Goal: Information Seeking & Learning: Learn about a topic

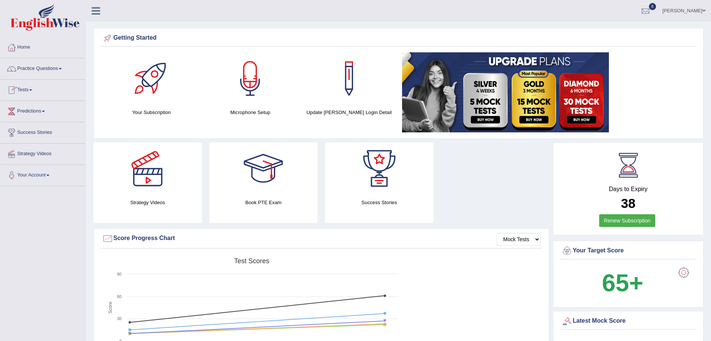
click at [42, 73] on link "Practice Questions" at bounding box center [42, 67] width 85 height 19
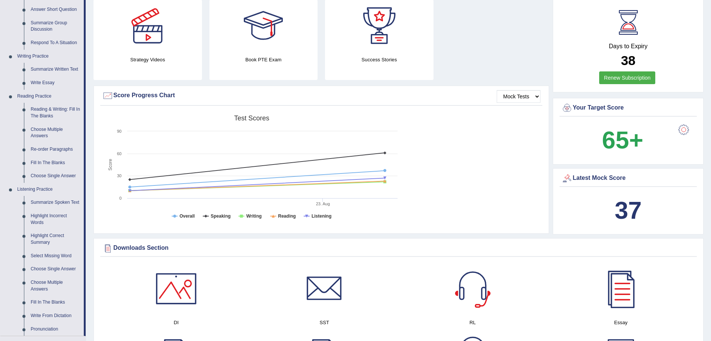
scroll to position [134, 0]
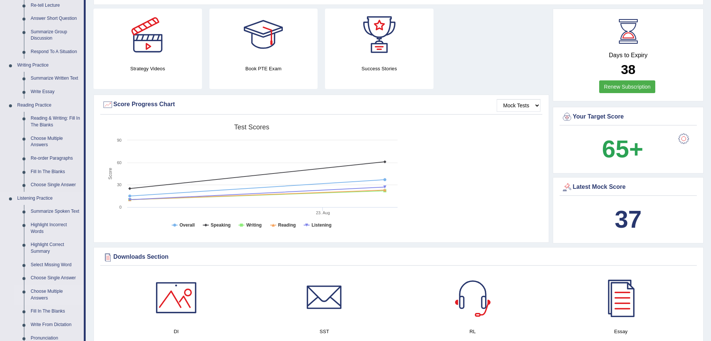
click at [75, 302] on link "Choose Multiple Answers" at bounding box center [55, 295] width 56 height 20
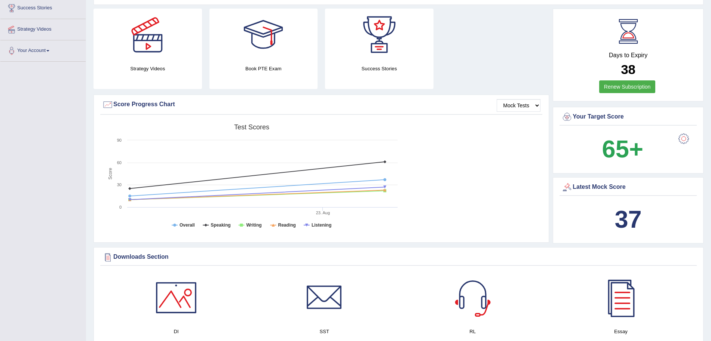
scroll to position [163, 0]
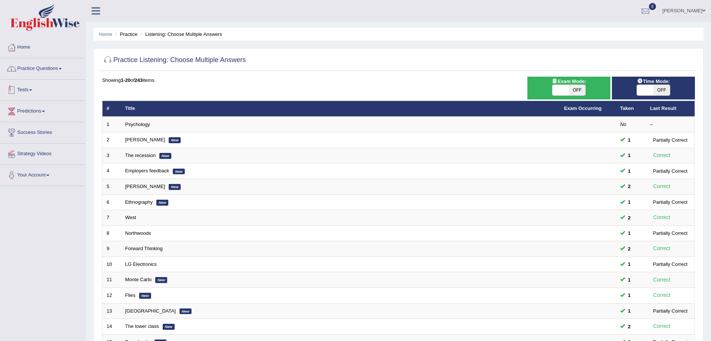
click at [34, 93] on link "Tests" at bounding box center [42, 89] width 85 height 19
click at [26, 134] on link "History" at bounding box center [49, 133] width 70 height 13
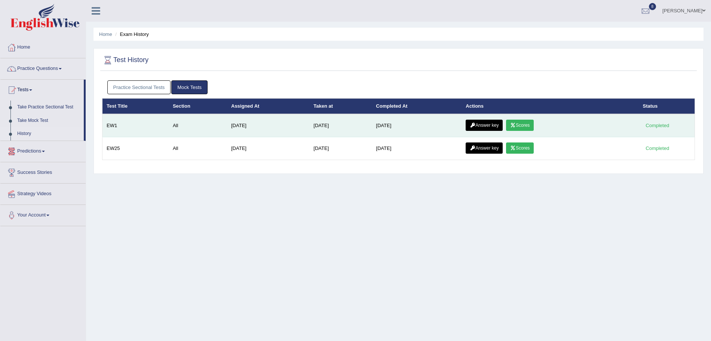
click at [528, 122] on link "Scores" at bounding box center [520, 125] width 28 height 11
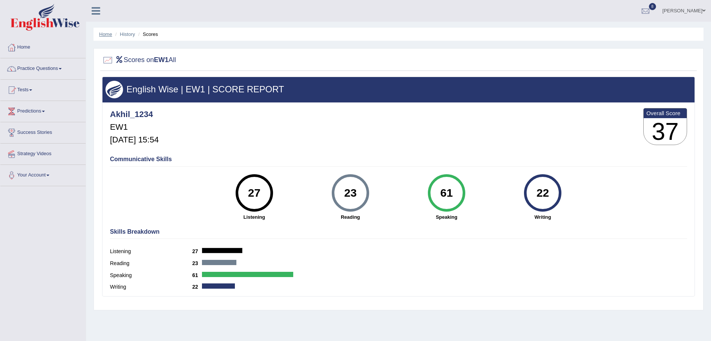
click at [102, 32] on link "Home" at bounding box center [105, 34] width 13 height 6
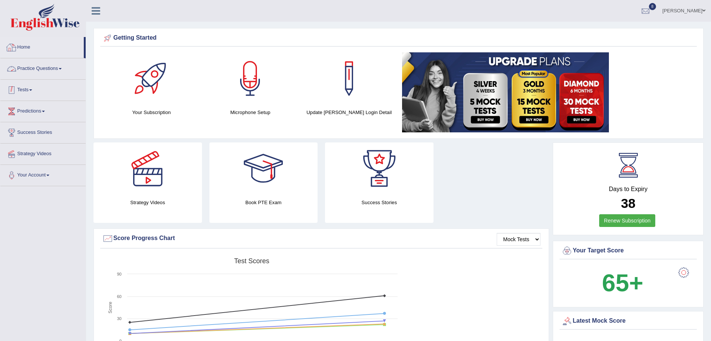
click at [29, 92] on link "Tests" at bounding box center [42, 89] width 85 height 19
click at [27, 135] on link "History" at bounding box center [49, 133] width 70 height 13
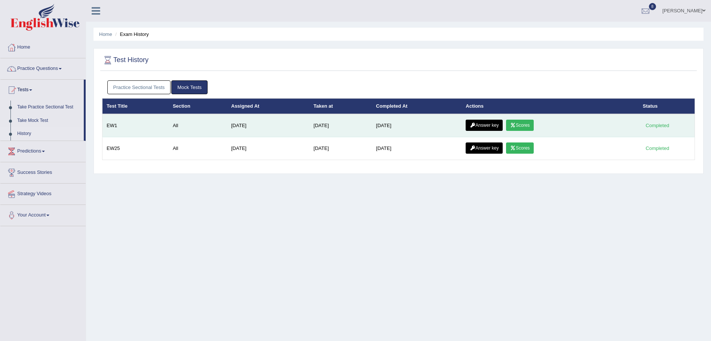
click at [492, 128] on link "Answer key" at bounding box center [484, 125] width 37 height 11
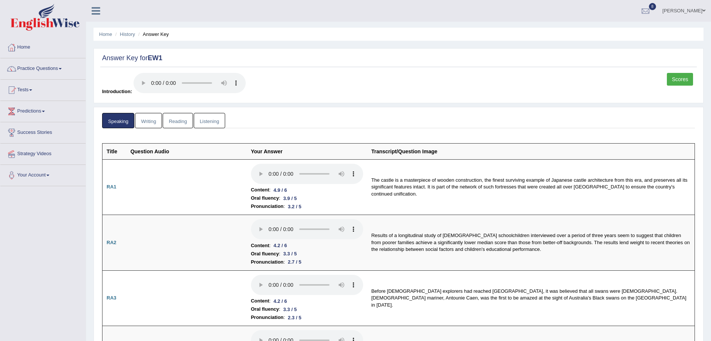
click at [151, 125] on link "Writing" at bounding box center [148, 120] width 27 height 15
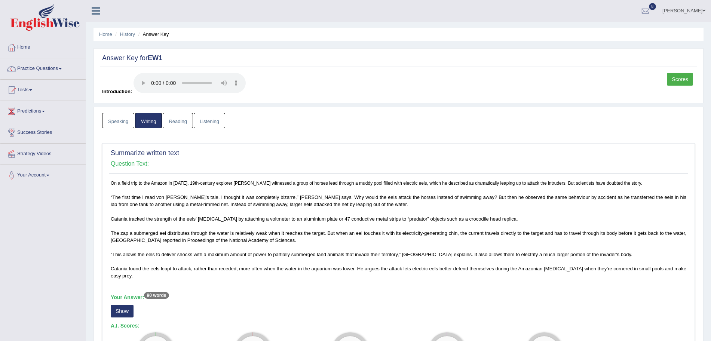
click at [205, 119] on link "Listening" at bounding box center [209, 120] width 31 height 15
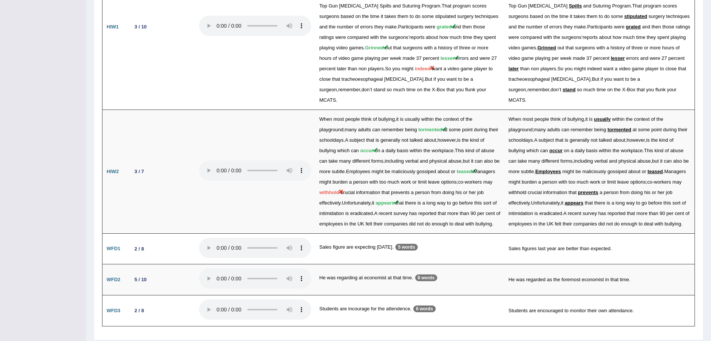
scroll to position [1009, 0]
drag, startPoint x: 718, startPoint y: 77, endPoint x: 718, endPoint y: 317, distance: 239.7
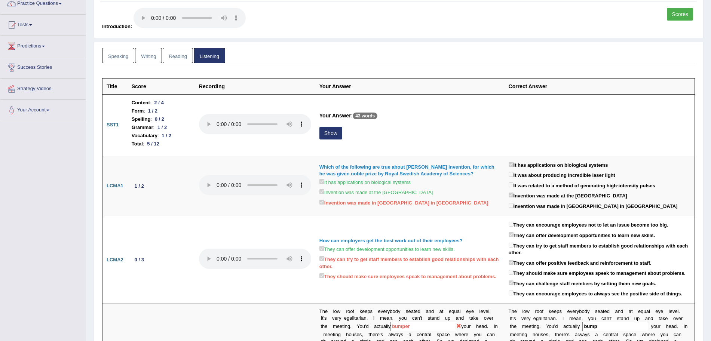
scroll to position [0, 0]
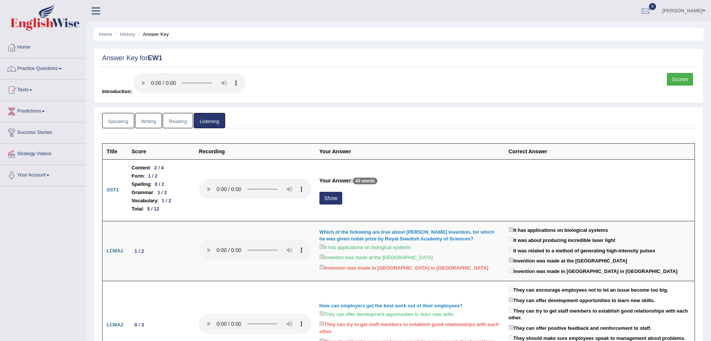
click at [171, 121] on link "Reading" at bounding box center [178, 120] width 30 height 15
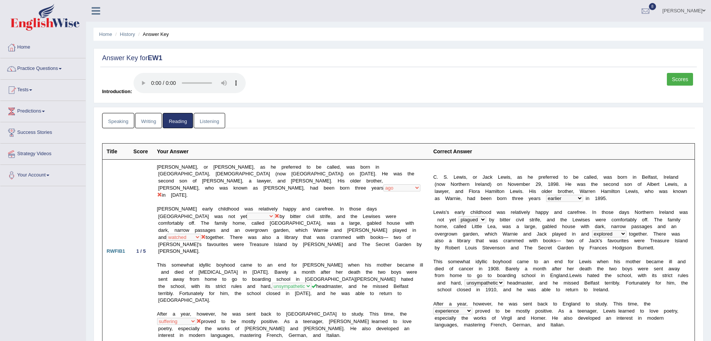
click at [215, 118] on link "Listening" at bounding box center [209, 120] width 31 height 15
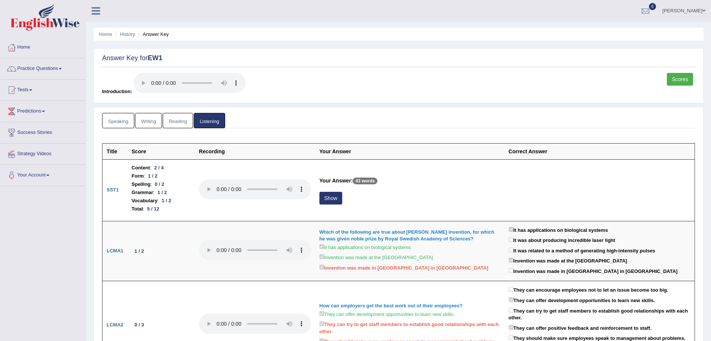
click at [145, 121] on link "Writing" at bounding box center [148, 120] width 27 height 15
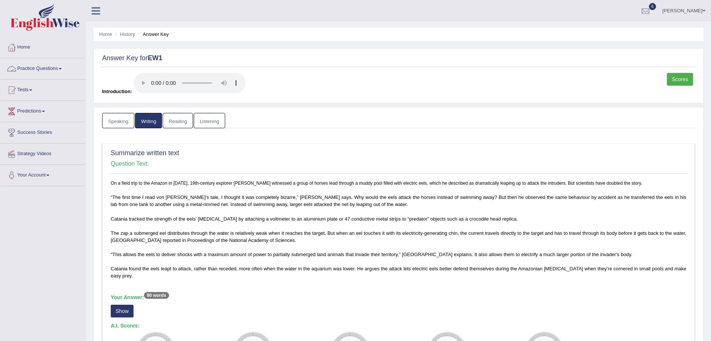
click at [70, 65] on link "Practice Questions" at bounding box center [42, 67] width 85 height 19
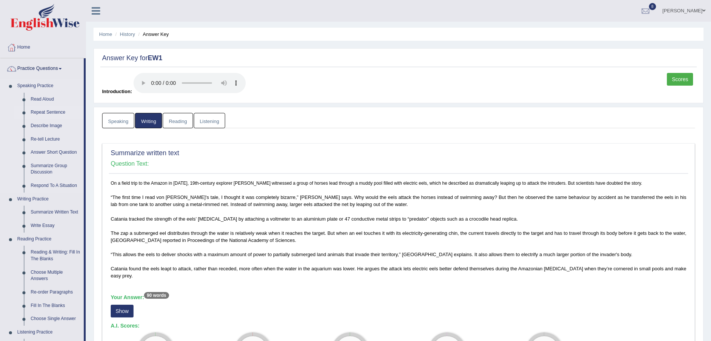
click at [52, 112] on link "Repeat Sentence" at bounding box center [55, 112] width 56 height 13
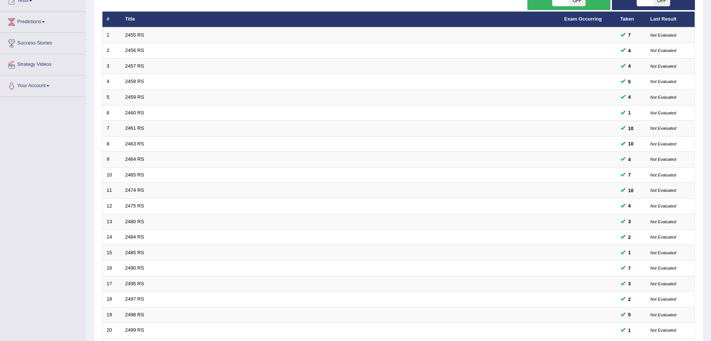
scroll to position [154, 0]
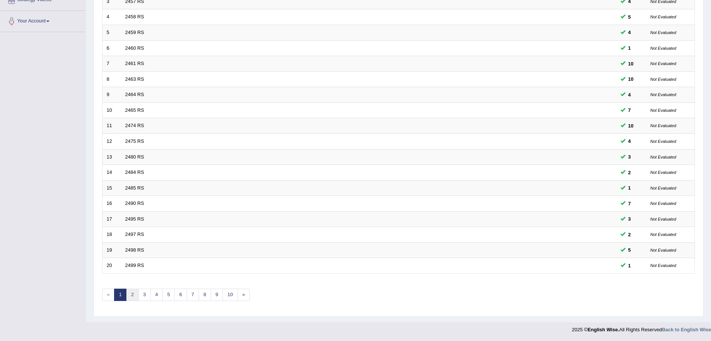
click at [135, 295] on link "2" at bounding box center [132, 295] width 12 height 12
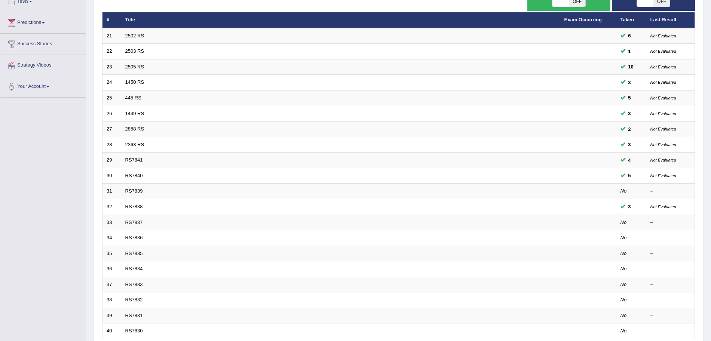
scroll to position [90, 0]
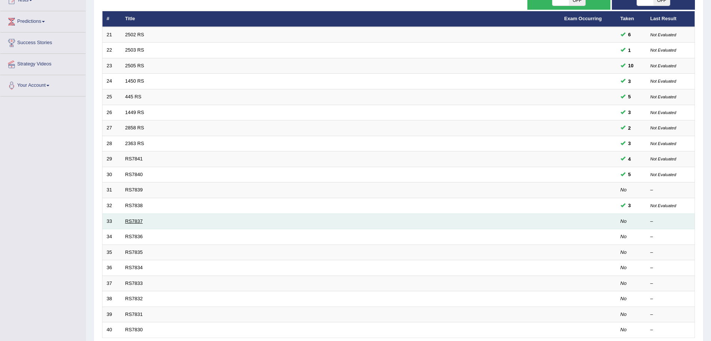
click at [128, 220] on link "RS7837" at bounding box center [134, 221] width 18 height 6
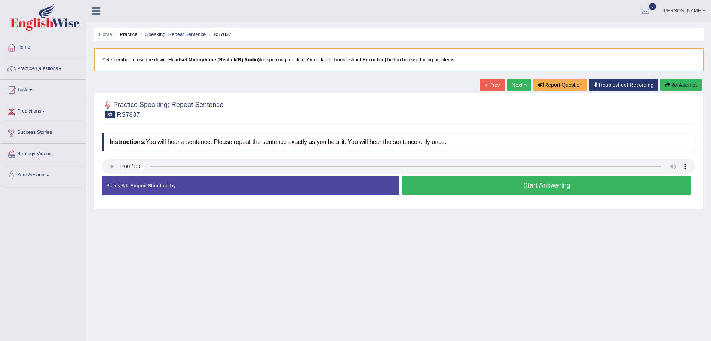
click at [463, 187] on button "Start Answering" at bounding box center [546, 185] width 289 height 19
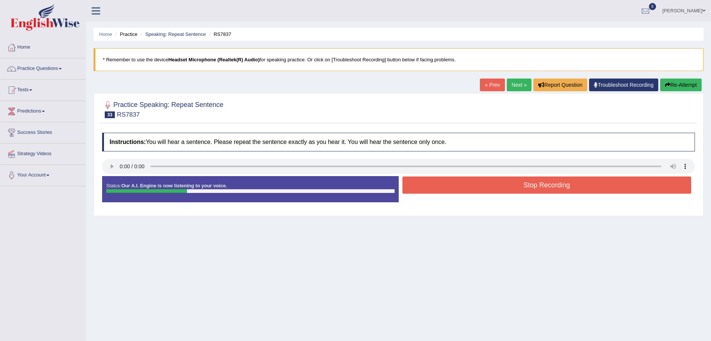
click at [463, 187] on button "Stop Recording" at bounding box center [546, 185] width 289 height 17
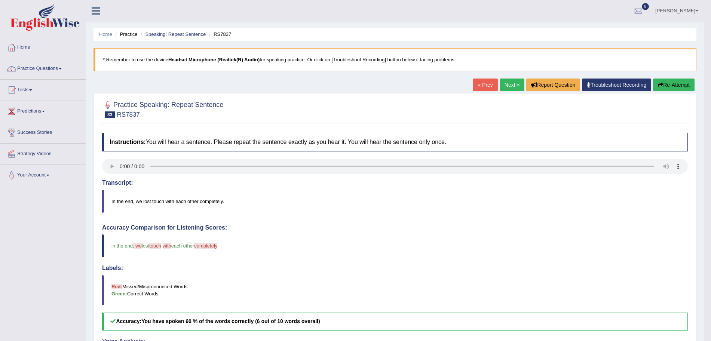
click at [664, 86] on button "Re-Attempt" at bounding box center [674, 85] width 42 height 13
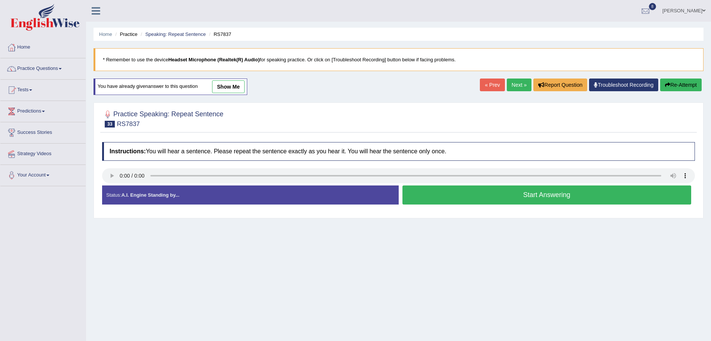
click at [514, 82] on link "Next »" at bounding box center [519, 85] width 25 height 13
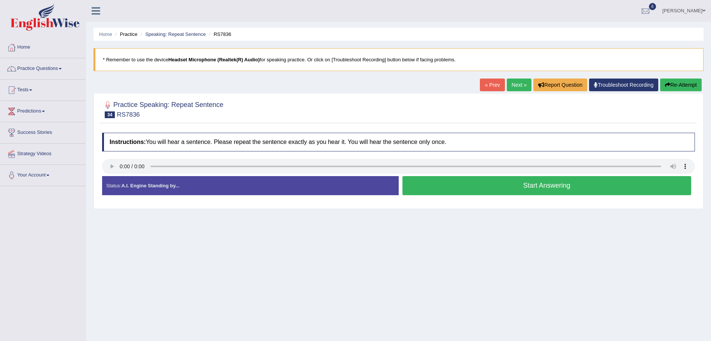
click at [470, 193] on div "Instructions: You will hear a sentence. Please repeat the sentence exactly as y…" at bounding box center [398, 167] width 597 height 76
click at [482, 188] on button "Start Answering" at bounding box center [546, 185] width 289 height 19
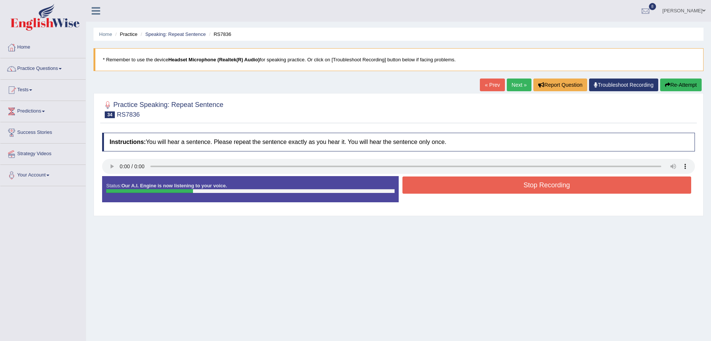
click at [482, 188] on button "Stop Recording" at bounding box center [546, 185] width 289 height 17
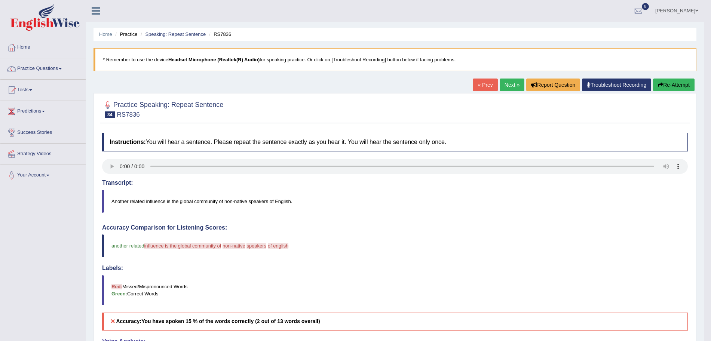
scroll to position [14, 0]
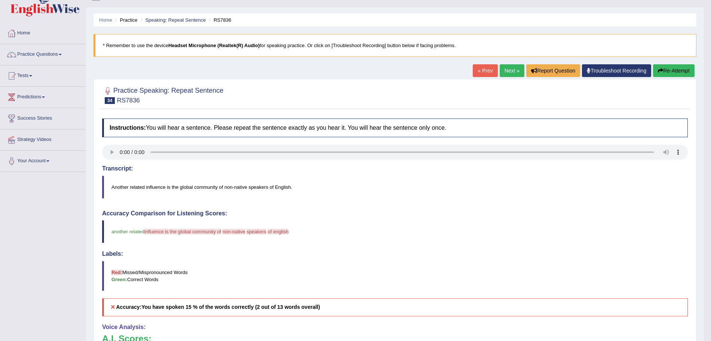
click at [675, 73] on button "Re-Attempt" at bounding box center [674, 70] width 42 height 13
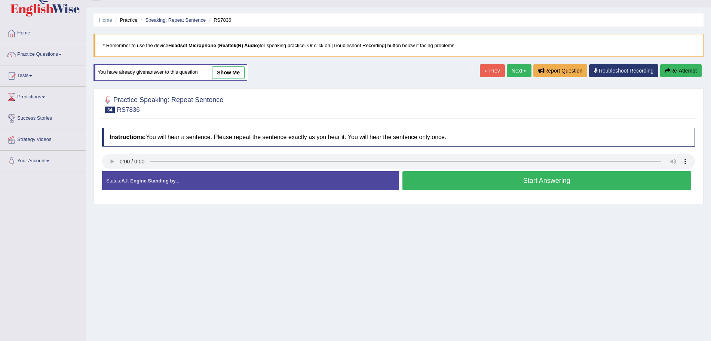
click at [456, 179] on button "Start Answering" at bounding box center [546, 180] width 289 height 19
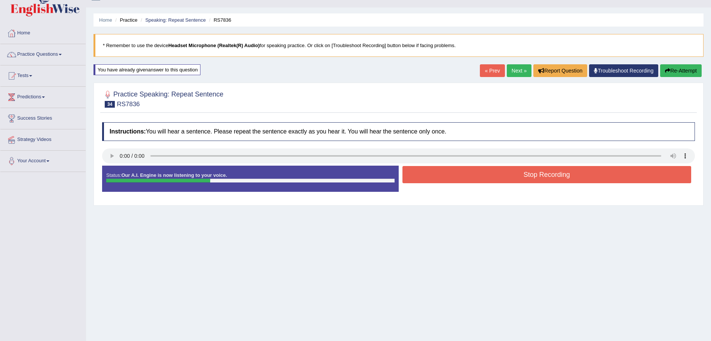
click at [520, 71] on link "Next »" at bounding box center [519, 70] width 25 height 13
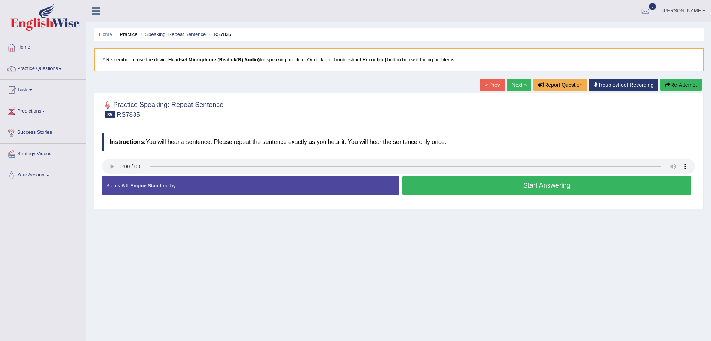
click at [516, 81] on link "Next »" at bounding box center [519, 85] width 25 height 13
click at [302, 196] on div "Instructions: You will hear a sentence. Please repeat the sentence exactly as y…" at bounding box center [398, 167] width 597 height 76
click at [417, 184] on button "Start Answering" at bounding box center [546, 185] width 289 height 19
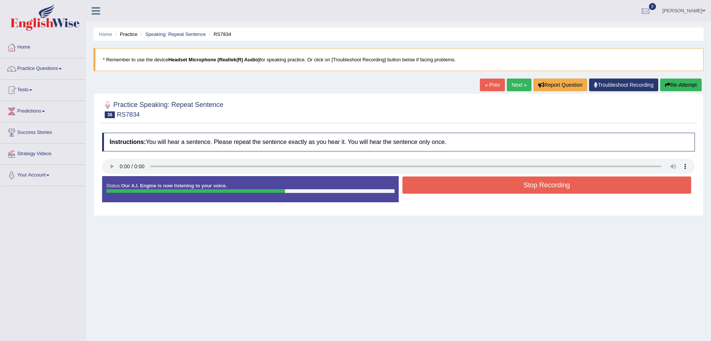
click at [417, 184] on button "Stop Recording" at bounding box center [546, 185] width 289 height 17
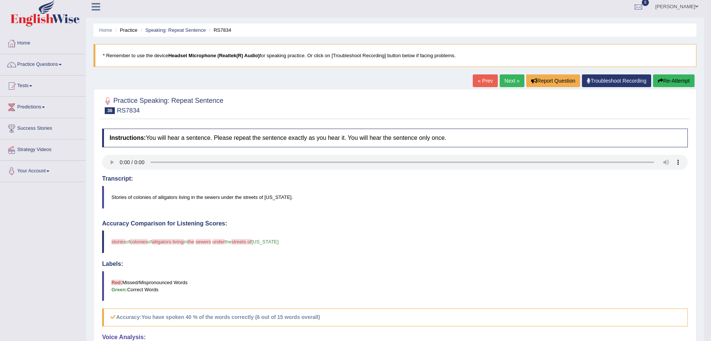
scroll to position [3, 0]
click at [503, 85] on link "Next »" at bounding box center [512, 81] width 25 height 13
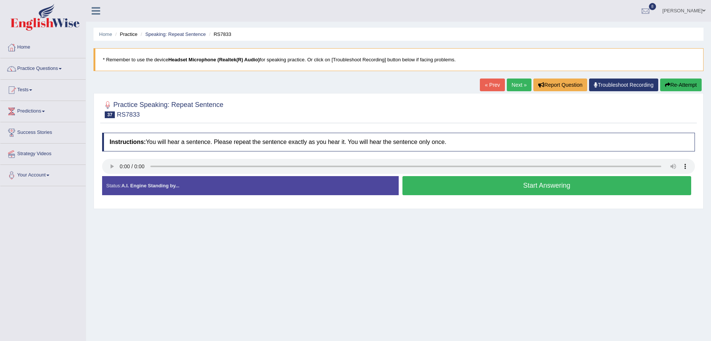
click at [418, 184] on button "Start Answering" at bounding box center [546, 185] width 289 height 19
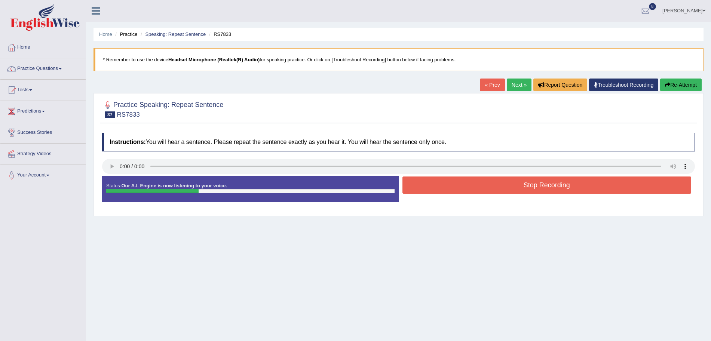
click at [418, 184] on button "Stop Recording" at bounding box center [546, 185] width 289 height 17
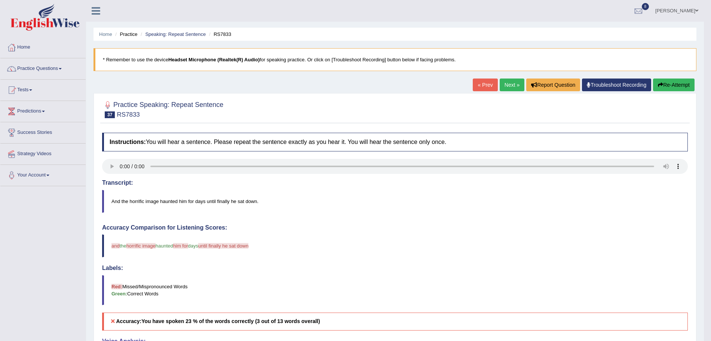
click at [676, 83] on button "Re-Attempt" at bounding box center [674, 85] width 42 height 13
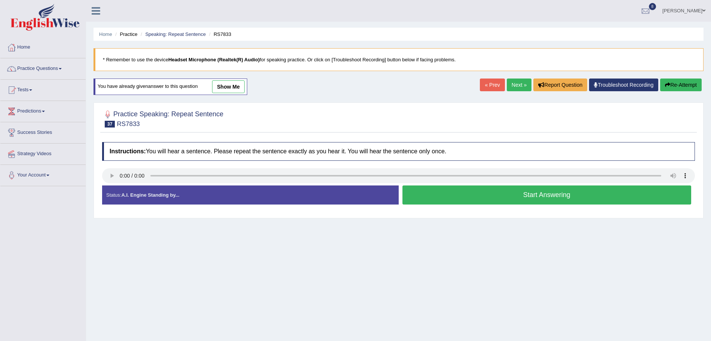
click at [523, 80] on link "Next »" at bounding box center [519, 85] width 25 height 13
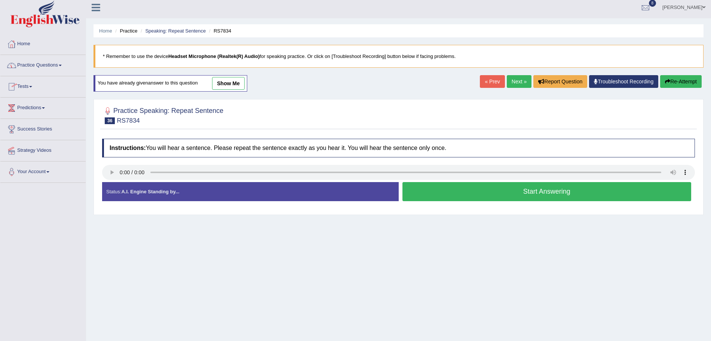
click at [52, 67] on link "Practice Questions" at bounding box center [42, 64] width 85 height 19
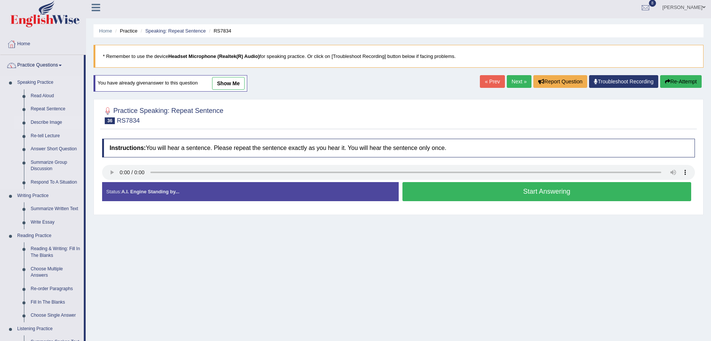
click at [51, 123] on link "Describe Image" at bounding box center [55, 122] width 56 height 13
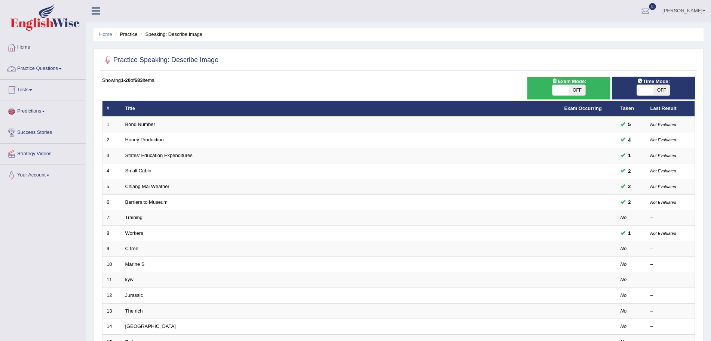
click at [31, 92] on link "Tests" at bounding box center [42, 89] width 85 height 19
click at [56, 73] on link "Practice Questions" at bounding box center [42, 67] width 85 height 19
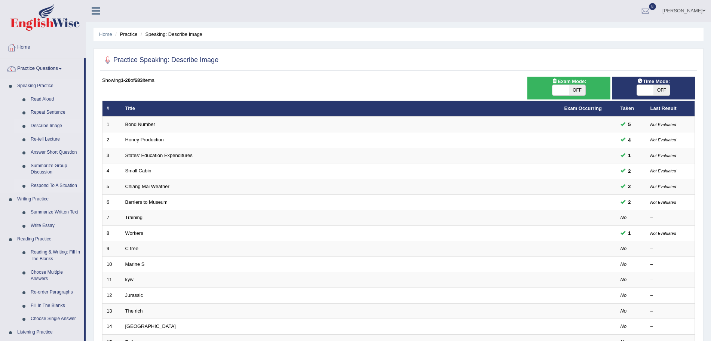
click at [40, 183] on link "Respond To A Situation" at bounding box center [55, 185] width 56 height 13
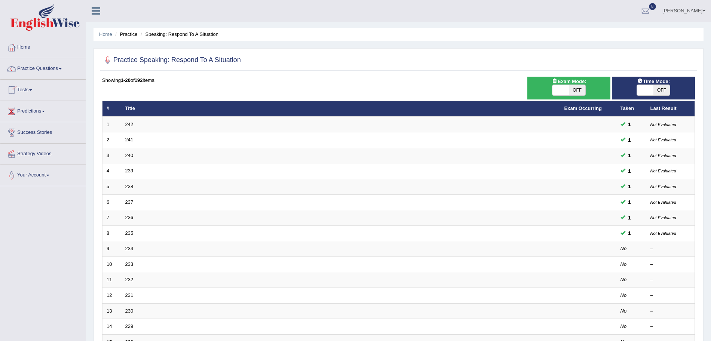
click at [28, 92] on link "Tests" at bounding box center [42, 89] width 85 height 19
click at [28, 92] on link "Tests" at bounding box center [41, 89] width 83 height 19
click at [43, 72] on link "Practice Questions" at bounding box center [42, 67] width 85 height 19
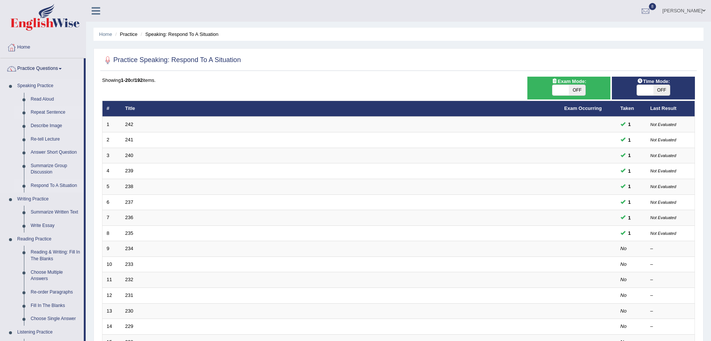
click at [52, 117] on link "Repeat Sentence" at bounding box center [55, 112] width 56 height 13
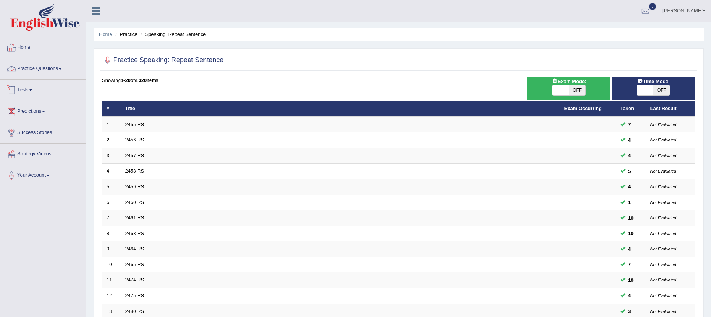
click at [35, 88] on link "Tests" at bounding box center [42, 89] width 85 height 19
click at [24, 132] on link "History" at bounding box center [49, 133] width 70 height 13
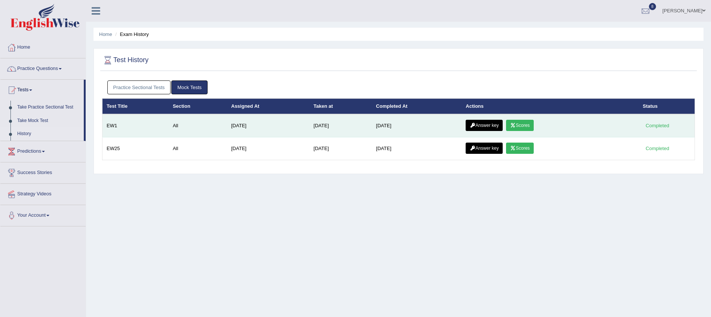
click at [428, 129] on td "[DATE]" at bounding box center [417, 125] width 90 height 23
click at [445, 125] on td "[DATE]" at bounding box center [417, 125] width 90 height 23
click at [425, 126] on td "[DATE]" at bounding box center [417, 125] width 90 height 23
click at [491, 124] on link "Answer key" at bounding box center [484, 125] width 37 height 11
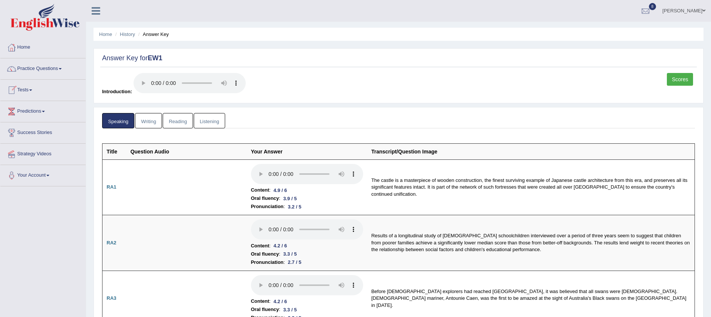
click at [24, 92] on link "Tests" at bounding box center [42, 89] width 85 height 19
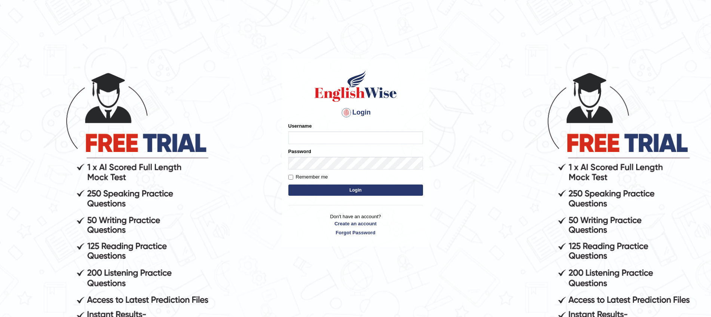
type input "Akhil_1234"
click at [295, 180] on label "Remember me" at bounding box center [308, 176] width 40 height 7
click at [293, 180] on input "Remember me" at bounding box center [290, 177] width 5 height 5
checkbox input "true"
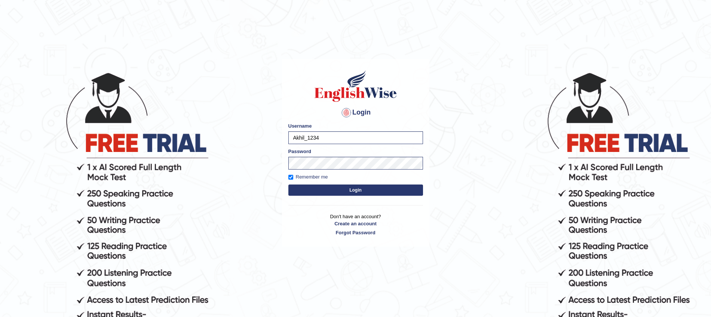
click at [307, 187] on button "Login" at bounding box center [355, 189] width 135 height 11
click at [323, 189] on button "Login" at bounding box center [355, 189] width 135 height 11
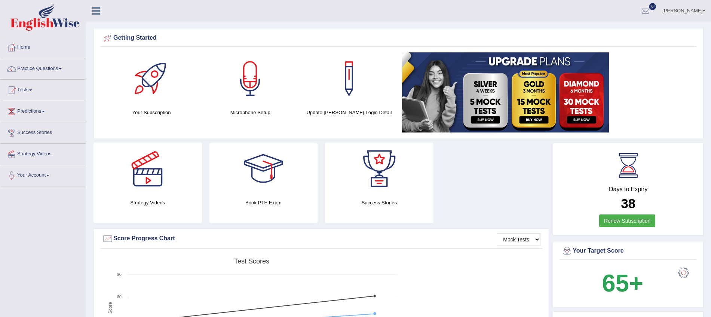
click at [29, 61] on link "Practice Questions" at bounding box center [42, 67] width 85 height 19
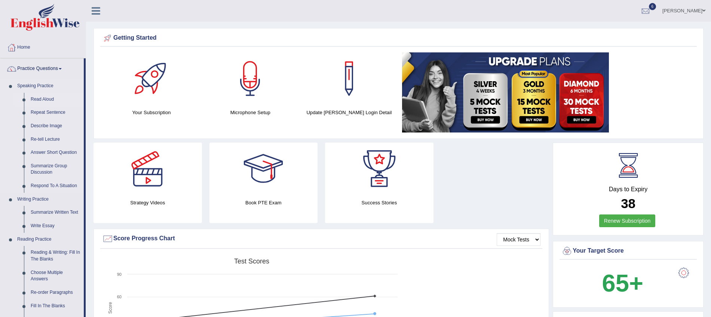
click at [40, 100] on link "Read Aloud" at bounding box center [55, 99] width 56 height 13
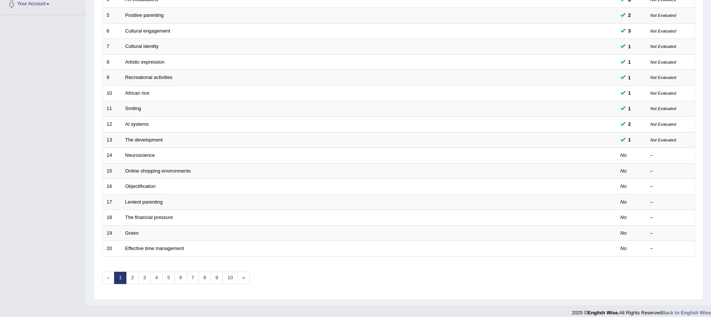
scroll to position [178, 0]
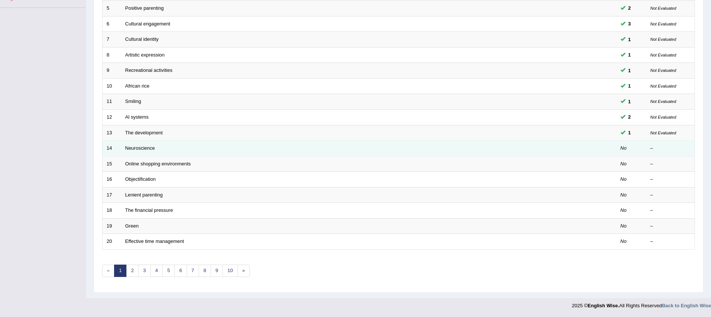
click at [163, 147] on td "Neuroscience" at bounding box center [340, 149] width 439 height 16
click at [144, 148] on link "Neuroscience" at bounding box center [140, 148] width 30 height 6
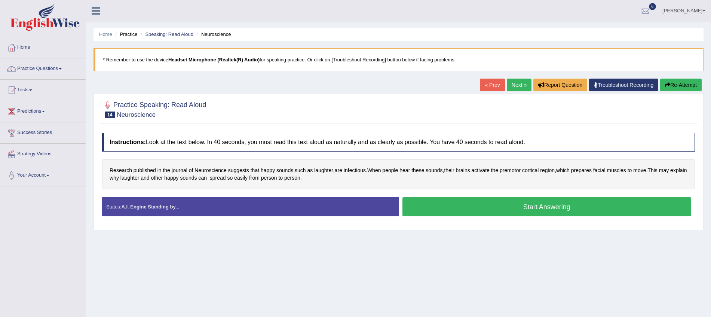
click at [427, 201] on button "Start Answering" at bounding box center [546, 206] width 289 height 19
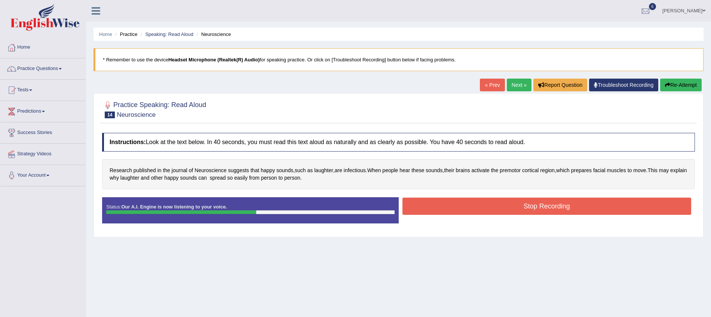
click at [427, 201] on button "Stop Recording" at bounding box center [546, 205] width 289 height 17
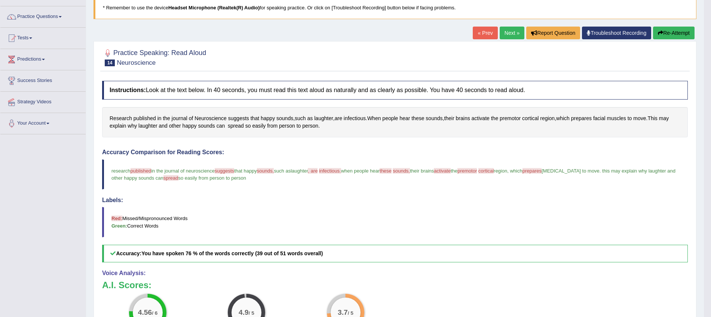
scroll to position [50, 0]
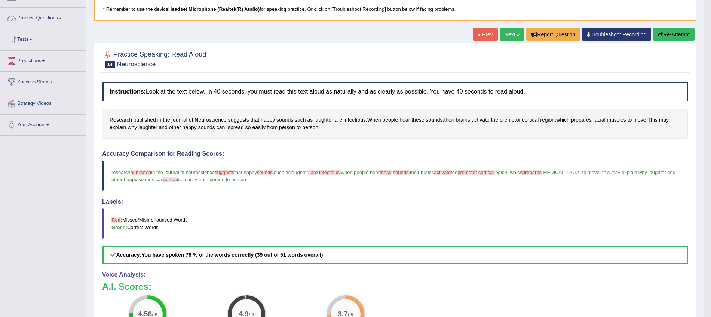
click at [52, 15] on link "Practice Questions" at bounding box center [42, 17] width 85 height 19
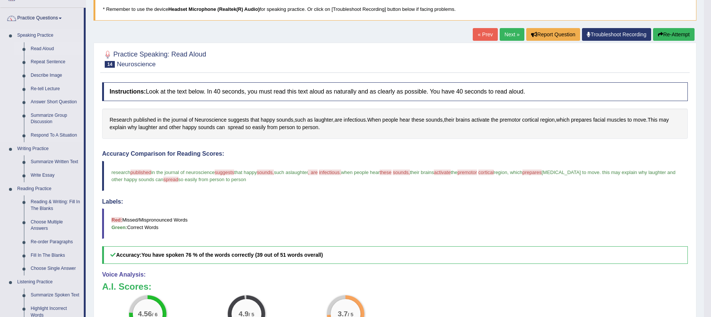
click at [45, 45] on link "Read Aloud" at bounding box center [55, 48] width 56 height 13
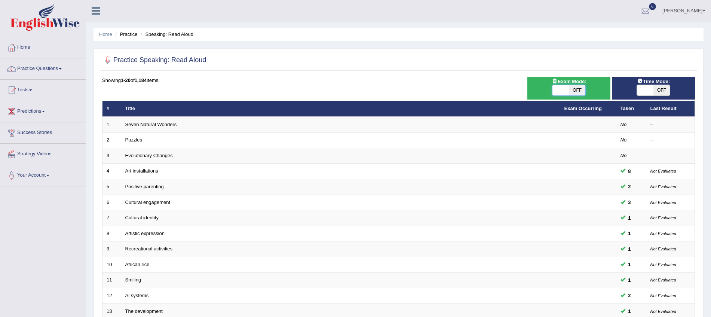
click at [564, 91] on span at bounding box center [560, 90] width 16 height 10
checkbox input "true"
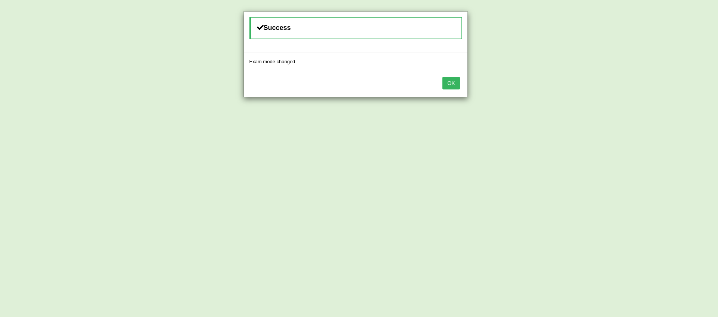
click at [451, 82] on button "OK" at bounding box center [450, 83] width 17 height 13
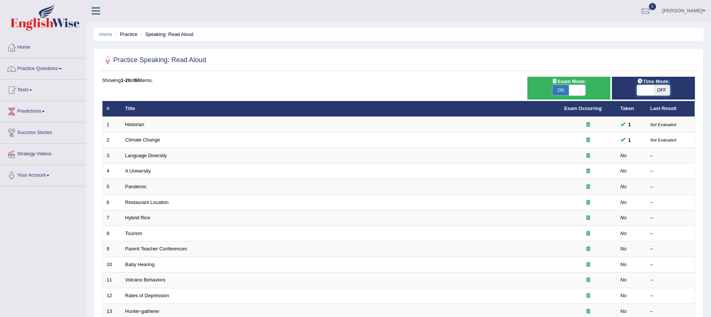
click at [645, 92] on span at bounding box center [645, 90] width 16 height 10
checkbox input "true"
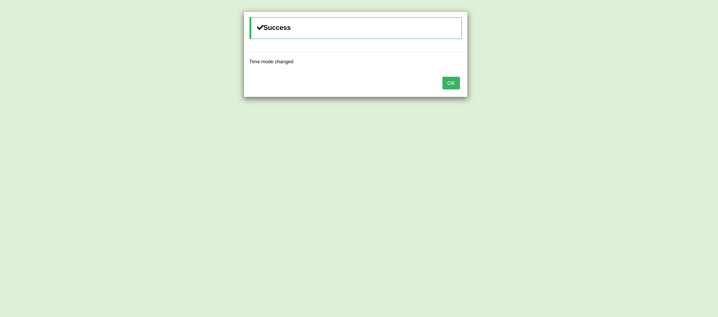
click at [450, 82] on button "OK" at bounding box center [450, 83] width 17 height 13
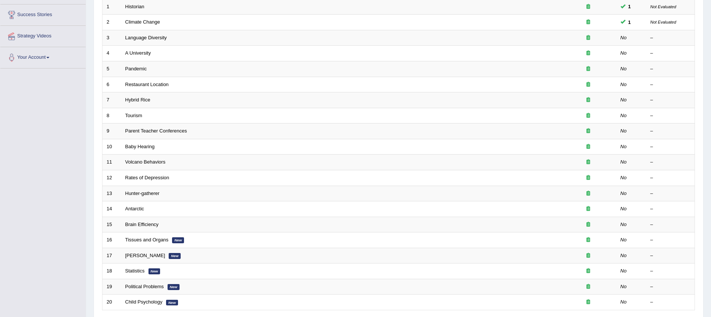
scroll to position [119, 0]
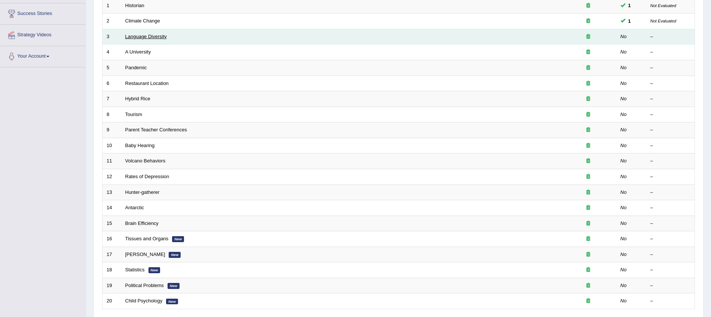
click at [161, 36] on link "Language Diversity" at bounding box center [146, 37] width 42 height 6
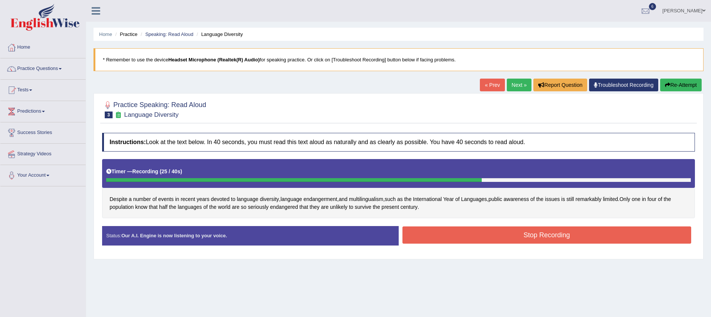
click at [433, 234] on button "Stop Recording" at bounding box center [546, 234] width 289 height 17
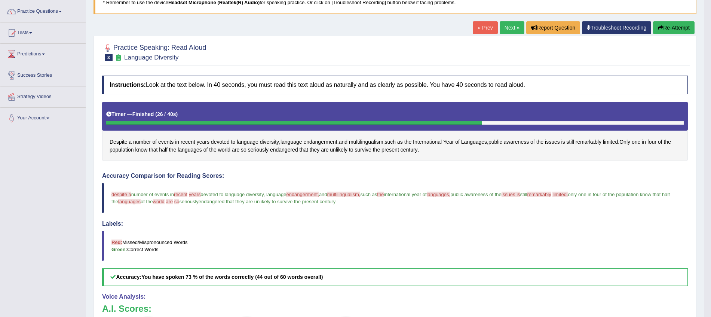
scroll to position [56, 0]
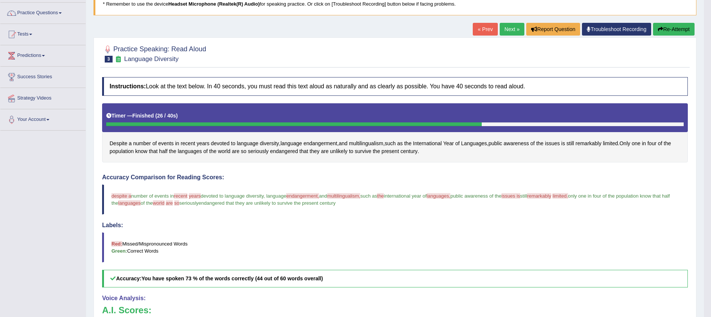
click at [508, 28] on link "Next »" at bounding box center [512, 29] width 25 height 13
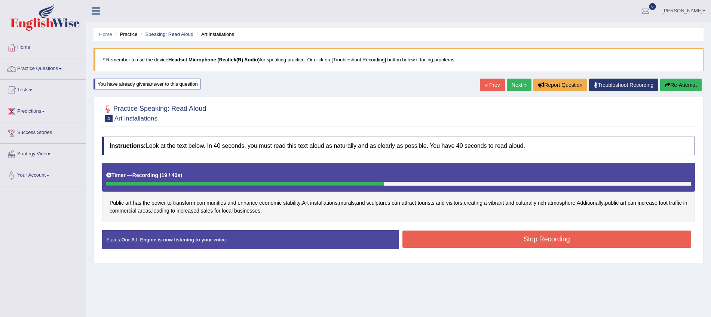
click at [451, 239] on button "Stop Recording" at bounding box center [546, 238] width 289 height 17
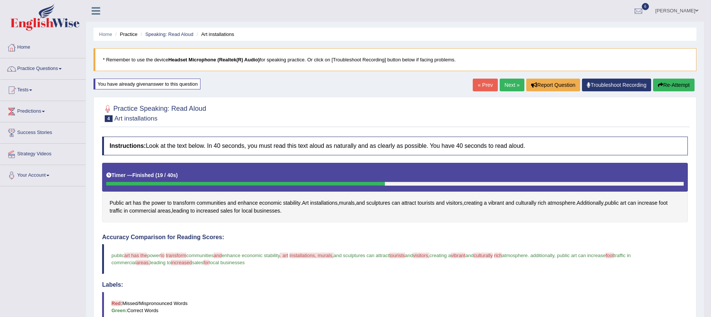
click at [505, 85] on link "Next »" at bounding box center [512, 85] width 25 height 13
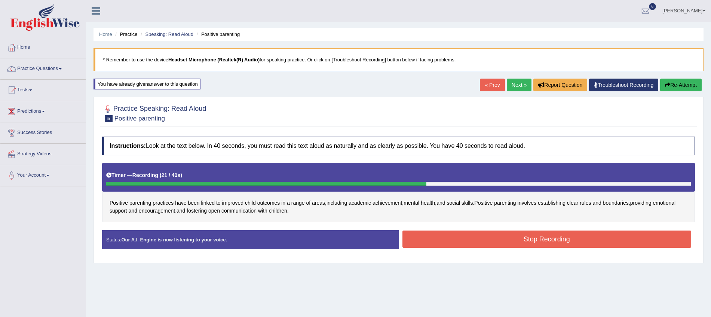
click at [531, 239] on button "Stop Recording" at bounding box center [546, 238] width 289 height 17
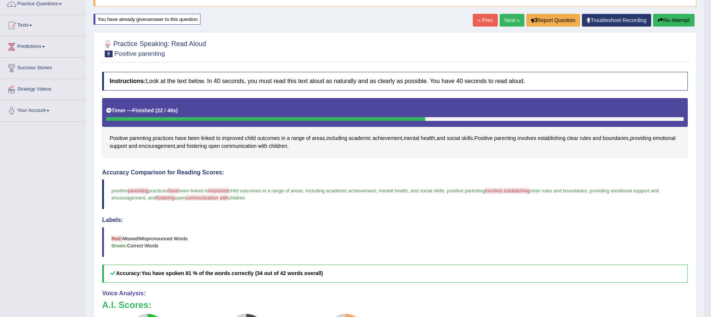
scroll to position [64, 0]
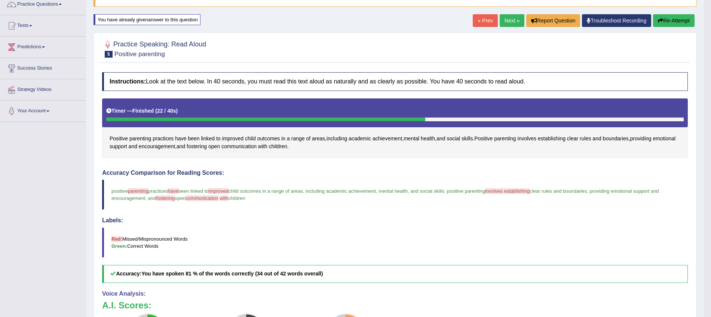
click at [508, 20] on link "Next »" at bounding box center [512, 20] width 25 height 13
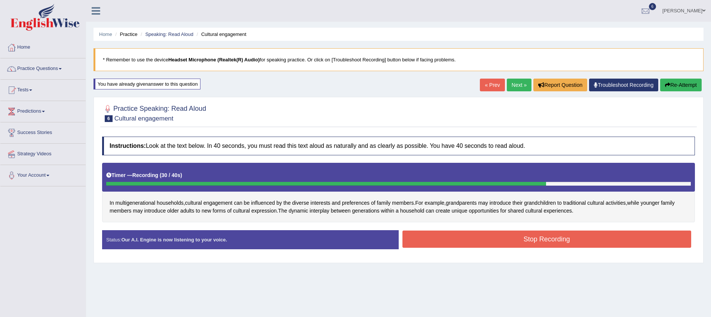
click at [496, 242] on button "Stop Recording" at bounding box center [546, 238] width 289 height 17
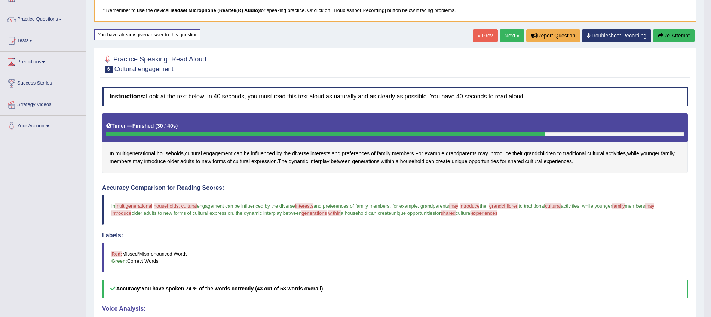
scroll to position [47, 0]
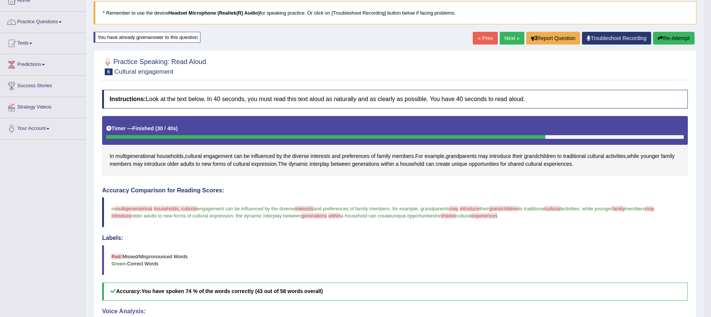
click at [510, 36] on link "Next »" at bounding box center [512, 38] width 25 height 13
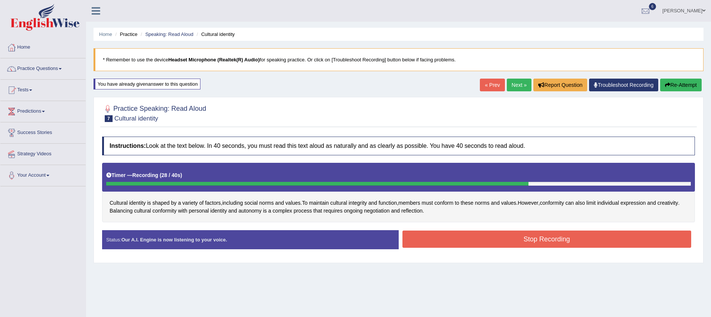
click at [447, 240] on button "Stop Recording" at bounding box center [546, 238] width 289 height 17
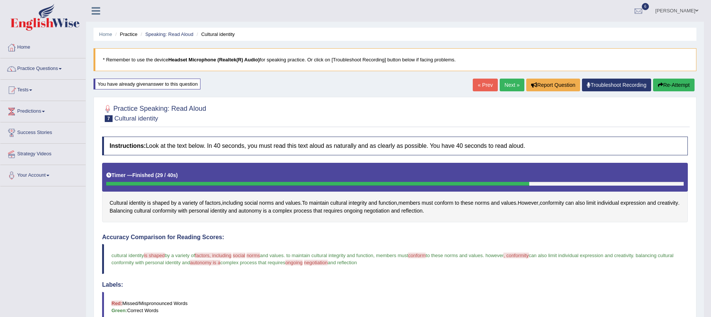
click at [56, 66] on link "Practice Questions" at bounding box center [42, 67] width 85 height 19
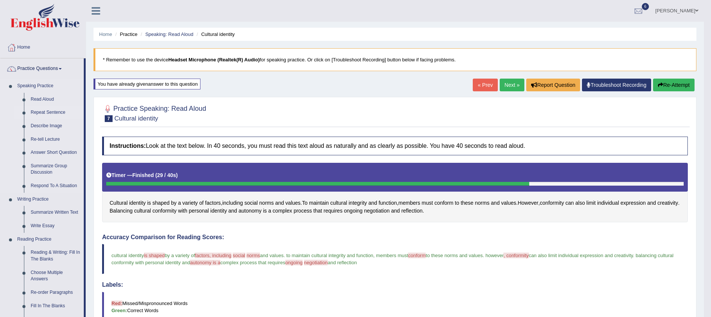
click at [39, 111] on link "Repeat Sentence" at bounding box center [55, 112] width 56 height 13
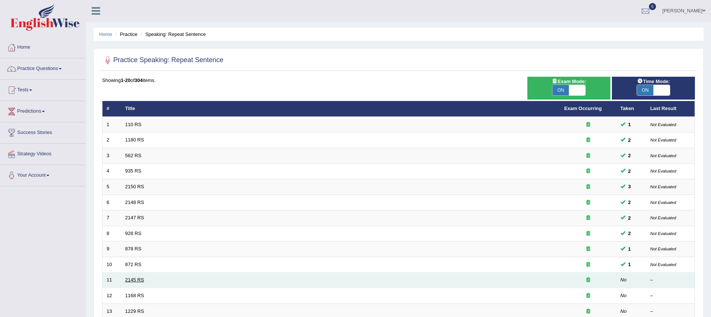
click at [135, 280] on link "2145 RS" at bounding box center [134, 280] width 19 height 6
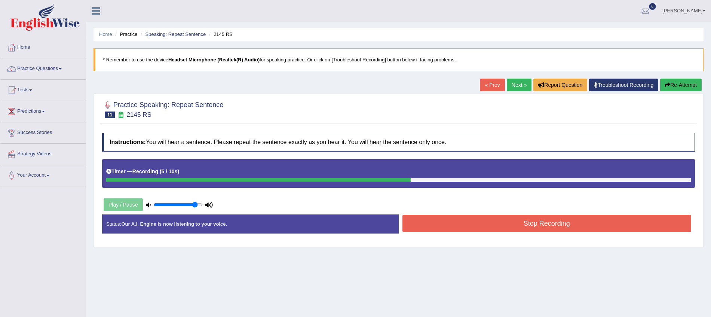
click at [462, 225] on button "Stop Recording" at bounding box center [546, 223] width 289 height 17
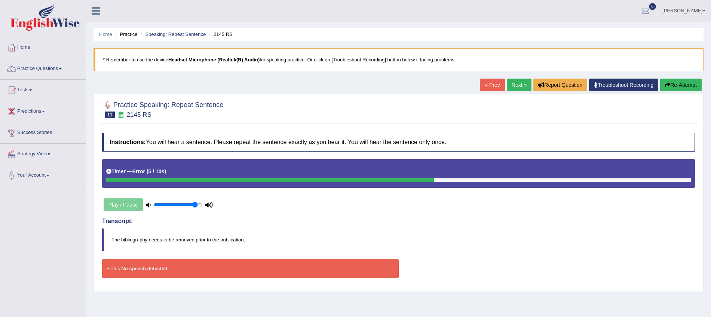
click at [668, 86] on icon "button" at bounding box center [667, 84] width 5 height 5
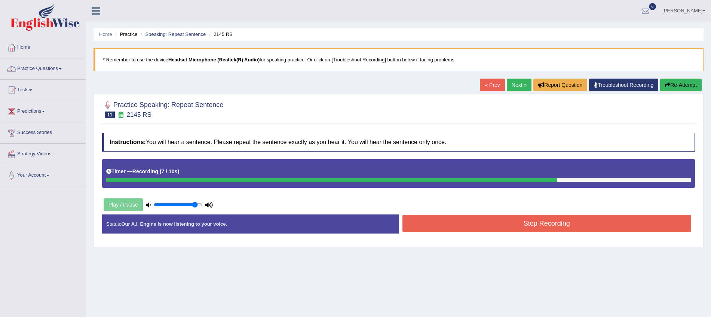
click at [569, 224] on button "Stop Recording" at bounding box center [546, 223] width 289 height 17
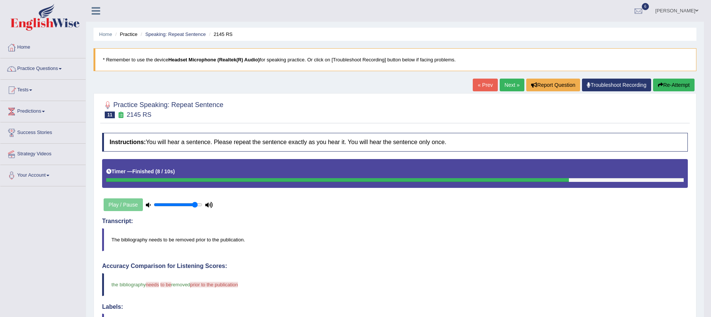
click at [509, 88] on link "Next »" at bounding box center [512, 85] width 25 height 13
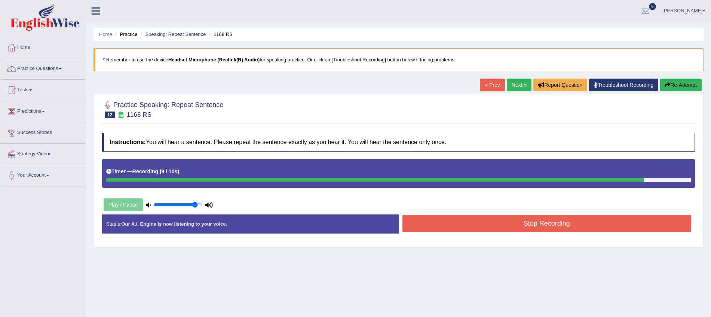
click at [527, 227] on button "Stop Recording" at bounding box center [546, 223] width 289 height 17
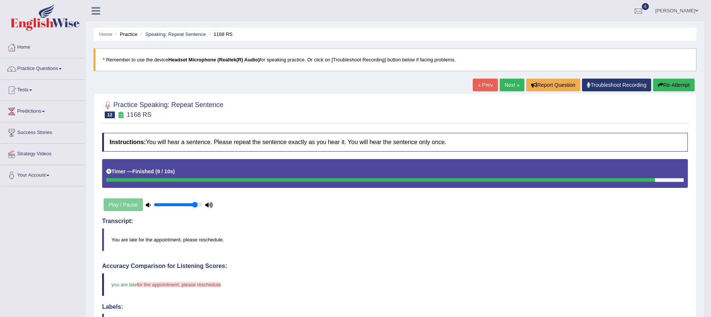
click at [671, 89] on button "Re-Attempt" at bounding box center [674, 85] width 42 height 13
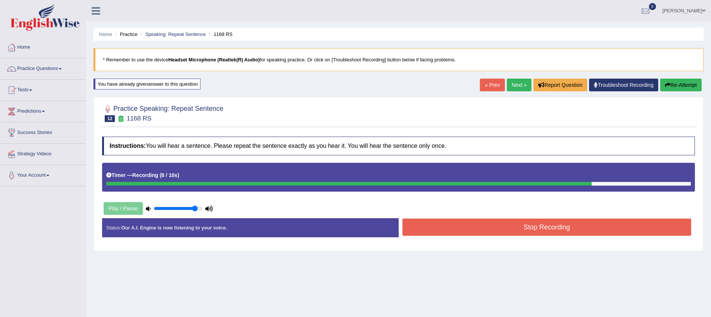
click at [570, 229] on button "Stop Recording" at bounding box center [546, 226] width 289 height 17
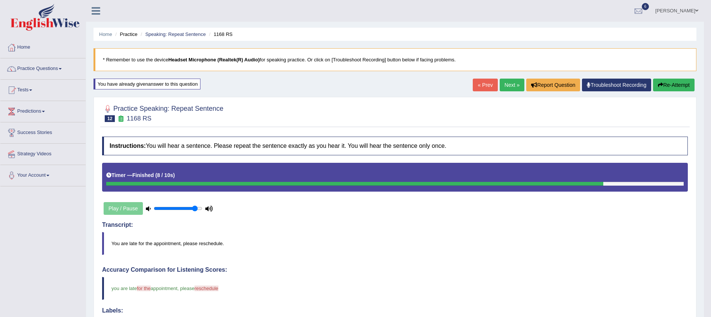
click at [507, 89] on link "Next »" at bounding box center [512, 85] width 25 height 13
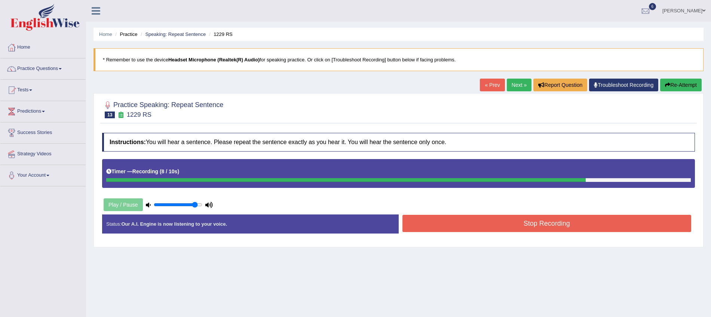
click at [521, 219] on button "Stop Recording" at bounding box center [546, 223] width 289 height 17
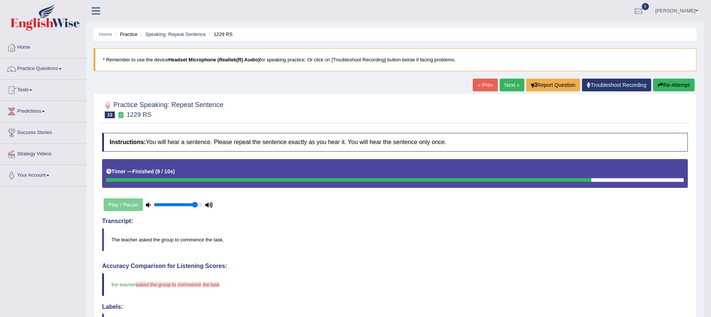
click at [509, 82] on link "Next »" at bounding box center [512, 85] width 25 height 13
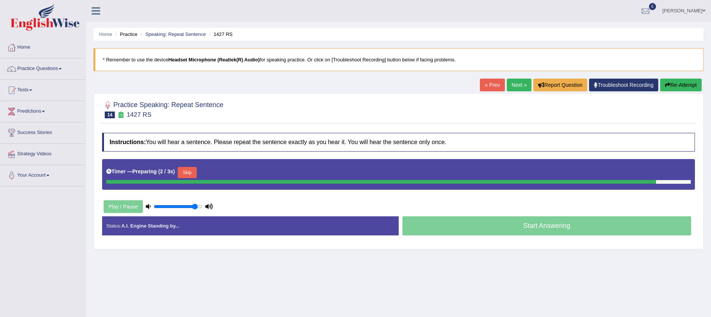
click at [494, 84] on link "« Prev" at bounding box center [492, 85] width 25 height 13
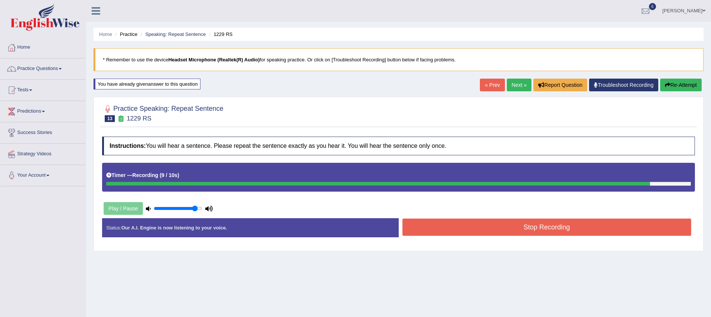
click at [545, 222] on button "Stop Recording" at bounding box center [546, 226] width 289 height 17
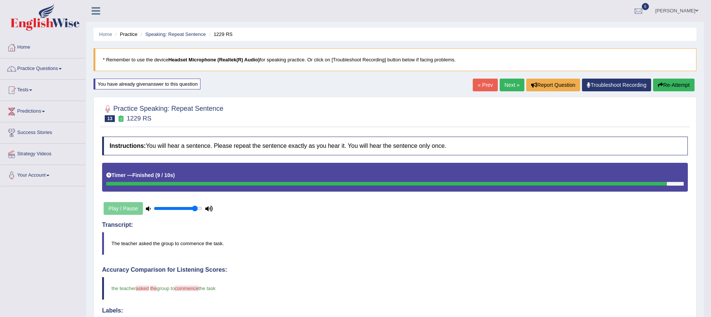
click at [512, 83] on link "Next »" at bounding box center [512, 85] width 25 height 13
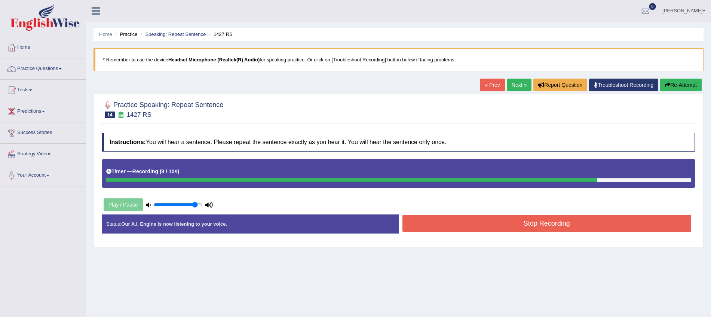
click at [545, 226] on button "Stop Recording" at bounding box center [546, 223] width 289 height 17
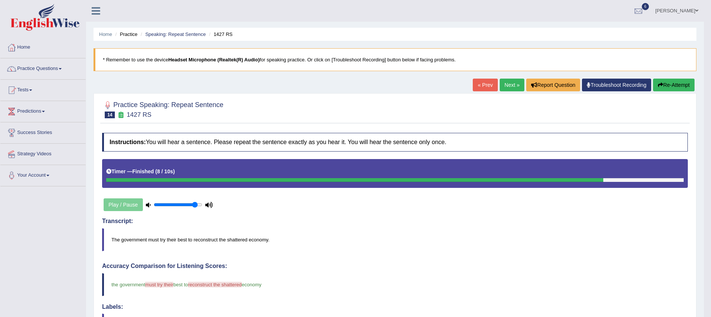
click at [510, 82] on link "Next »" at bounding box center [512, 85] width 25 height 13
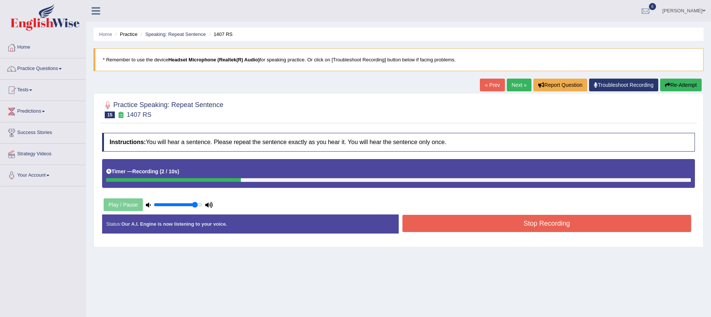
click at [525, 217] on button "Stop Recording" at bounding box center [546, 223] width 289 height 17
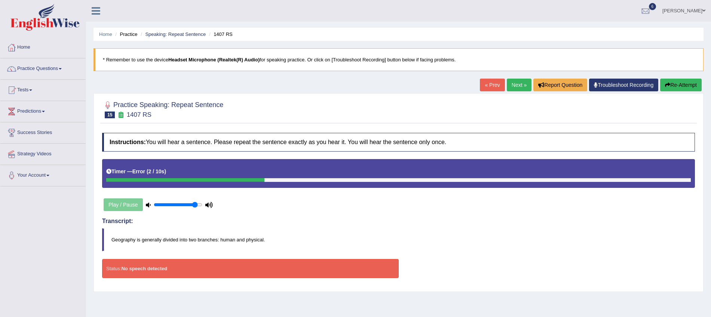
click at [672, 85] on button "Re-Attempt" at bounding box center [681, 85] width 42 height 13
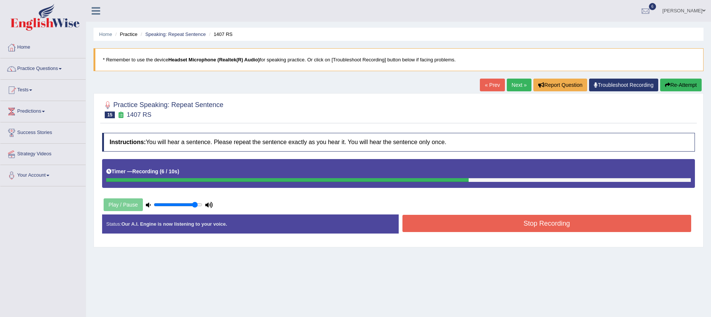
click at [525, 225] on button "Stop Recording" at bounding box center [546, 223] width 289 height 17
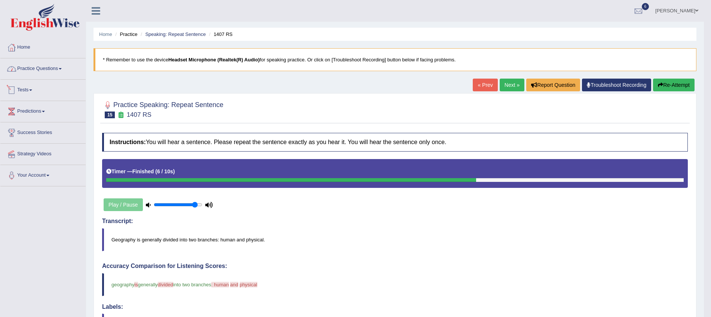
click at [55, 72] on link "Practice Questions" at bounding box center [42, 67] width 85 height 19
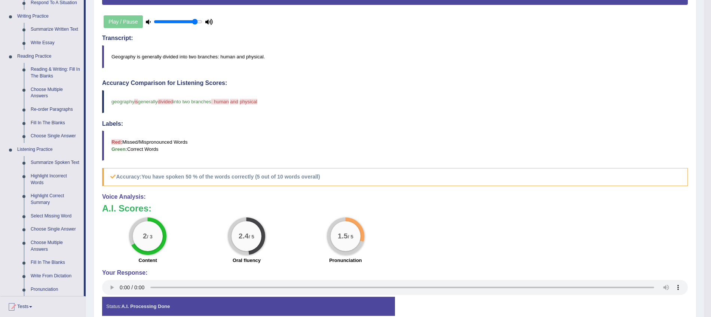
scroll to position [182, 0]
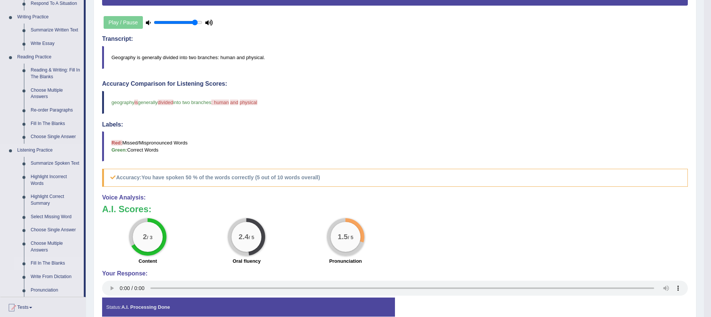
click at [38, 261] on link "Fill In The Blanks" at bounding box center [55, 263] width 56 height 13
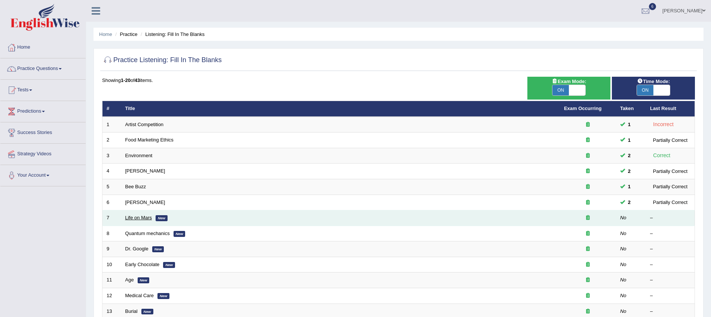
click at [147, 216] on link "Life on Mars" at bounding box center [138, 218] width 27 height 6
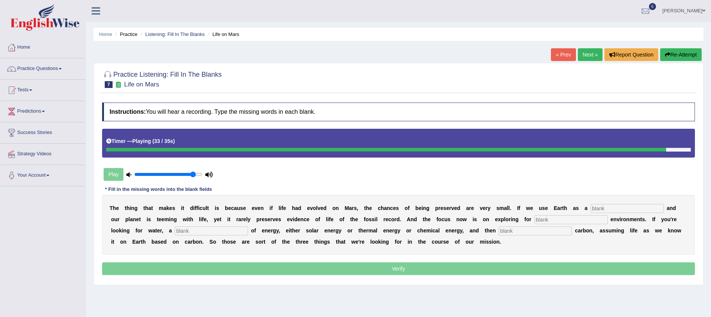
click at [611, 206] on input "text" at bounding box center [627, 208] width 73 height 9
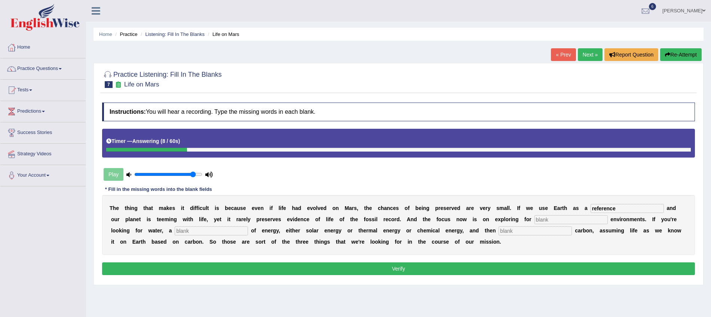
type input "reference"
click at [194, 233] on input "text" at bounding box center [211, 230] width 73 height 9
type input "source"
click at [518, 232] on input "text" at bounding box center [535, 230] width 73 height 9
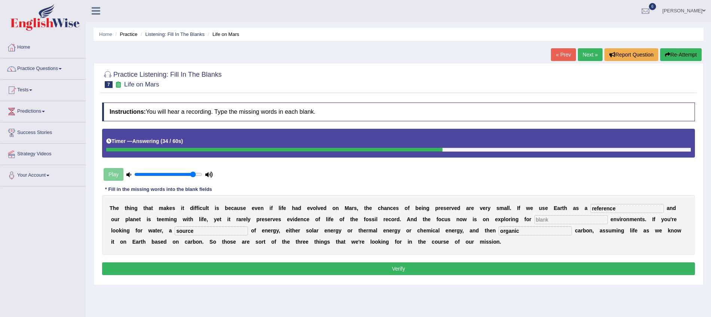
type input "organic"
click at [498, 270] on button "Verify" at bounding box center [398, 268] width 593 height 13
click at [559, 218] on input "text" at bounding box center [570, 219] width 73 height 9
type input "dfe"
click at [545, 266] on button "Verify" at bounding box center [398, 268] width 593 height 13
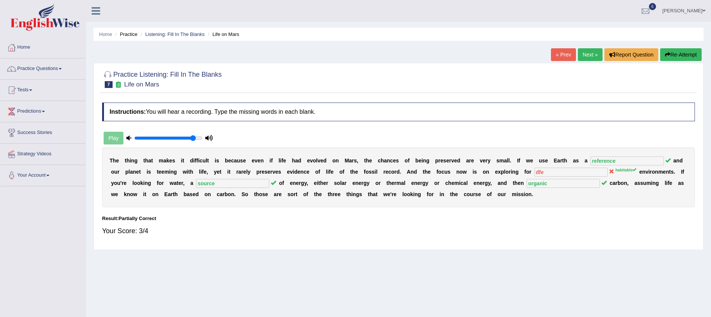
click at [586, 55] on link "Next »" at bounding box center [590, 54] width 25 height 13
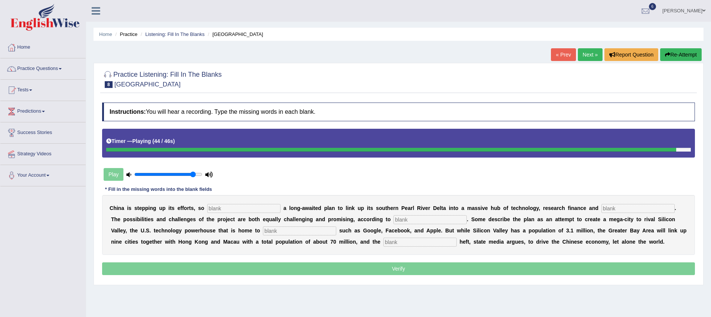
click at [401, 240] on input "text" at bounding box center [419, 241] width 73 height 9
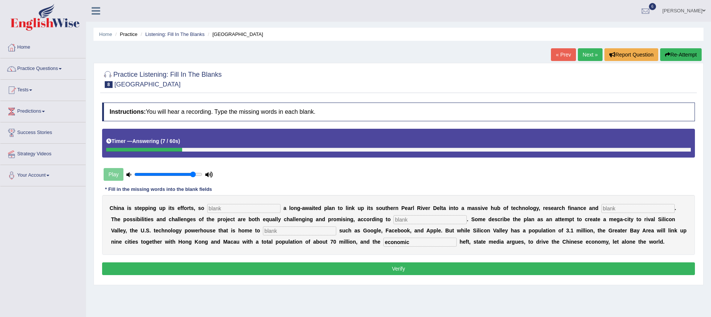
type input "economic"
click at [308, 231] on input "text" at bounding box center [299, 230] width 73 height 9
type input "companies"
click at [399, 218] on input "text" at bounding box center [429, 219] width 73 height 9
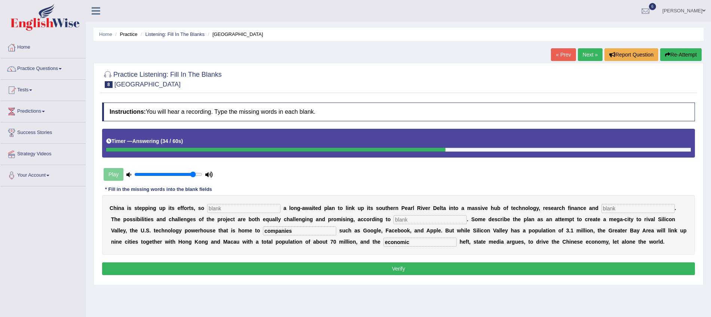
click at [610, 210] on input "text" at bounding box center [637, 208] width 73 height 9
type input "inovation"
click at [407, 218] on input "text" at bounding box center [429, 219] width 73 height 9
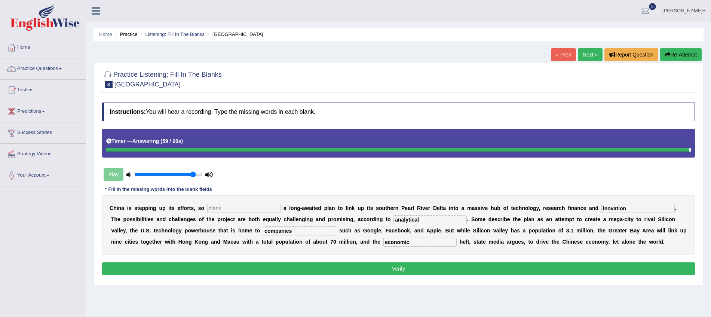
type input "analytical"
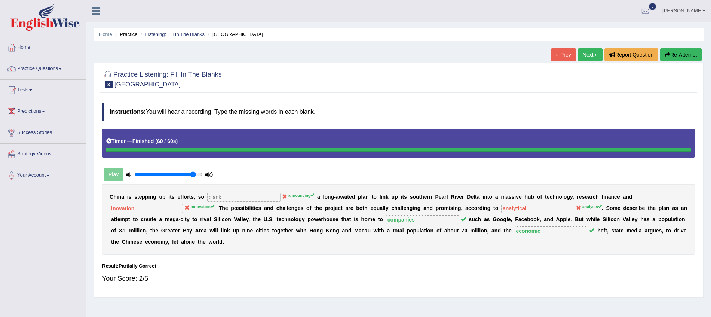
click at [588, 56] on link "Next »" at bounding box center [590, 54] width 25 height 13
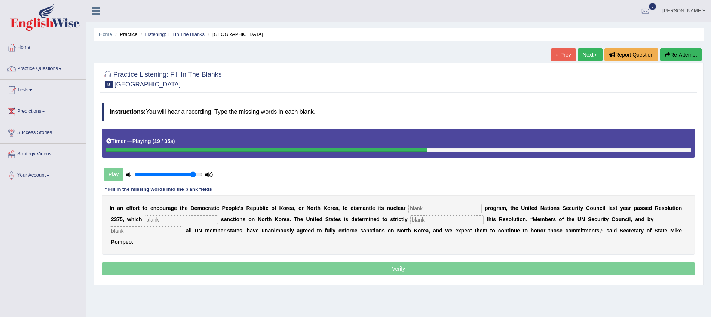
click at [421, 223] on input "text" at bounding box center [446, 219] width 73 height 9
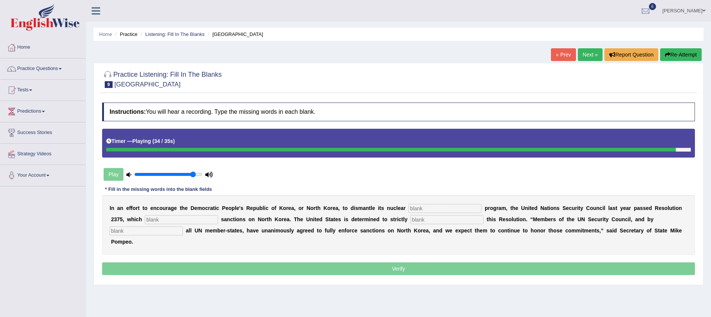
click at [456, 208] on input "text" at bounding box center [444, 208] width 73 height 9
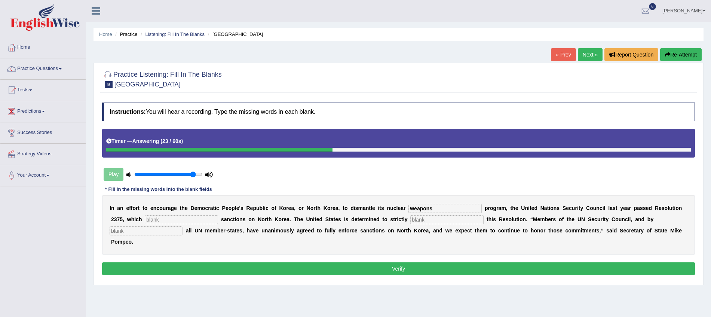
type input "weapons"
click at [453, 222] on input "text" at bounding box center [446, 219] width 73 height 9
click at [173, 231] on input "text" at bounding box center [146, 230] width 73 height 9
type input "extensions"
click at [199, 216] on input "text" at bounding box center [181, 219] width 73 height 9
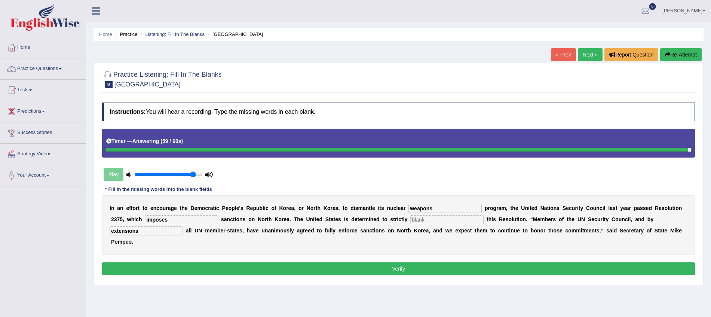
type input "imposes"
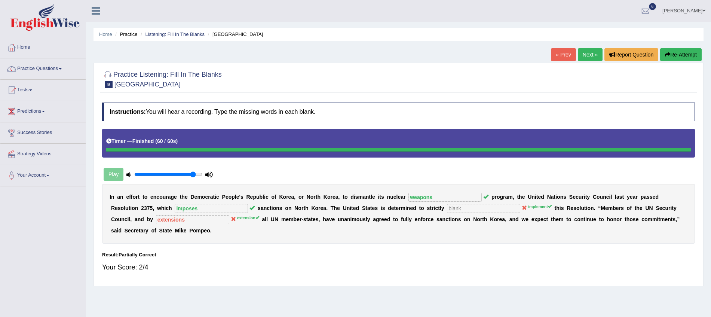
click at [582, 53] on link "Next »" at bounding box center [590, 54] width 25 height 13
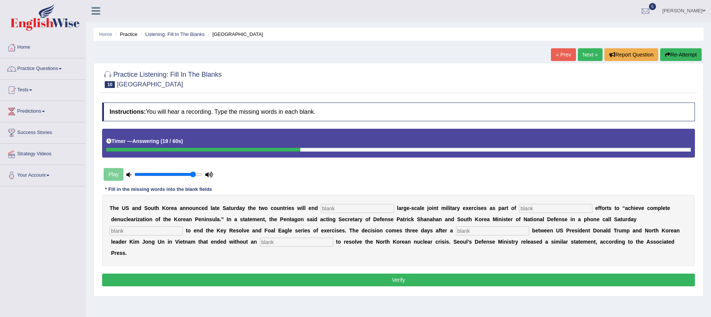
click at [290, 246] on input "text" at bounding box center [296, 241] width 73 height 9
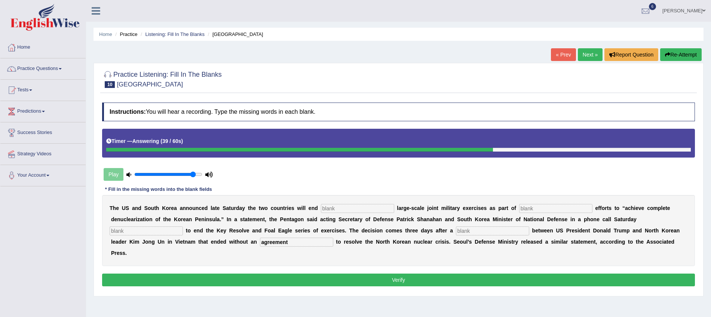
type input "agreement"
click at [126, 230] on input "text" at bounding box center [146, 230] width 73 height 9
type input "summit"
